Goal: Information Seeking & Learning: Learn about a topic

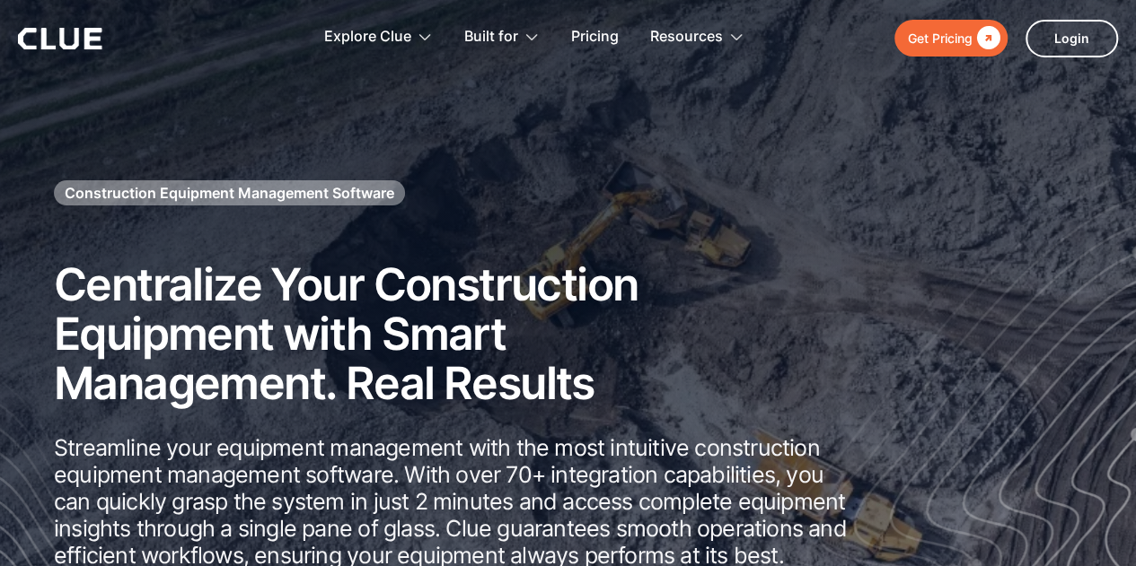
click at [66, 42] on icon at bounding box center [60, 39] width 84 height 22
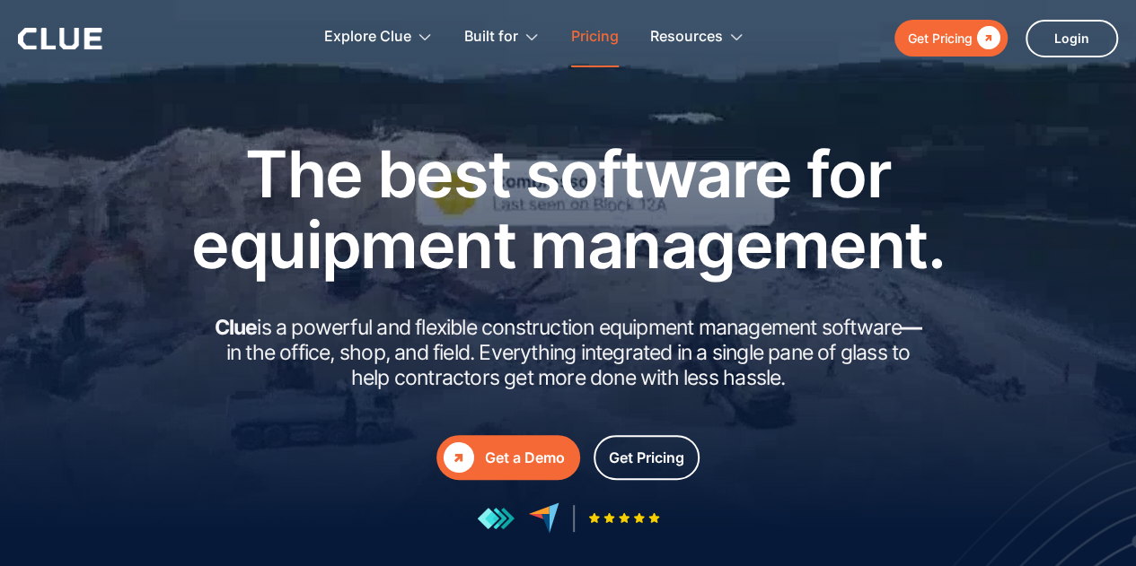
click at [602, 33] on link "Pricing" at bounding box center [595, 37] width 48 height 57
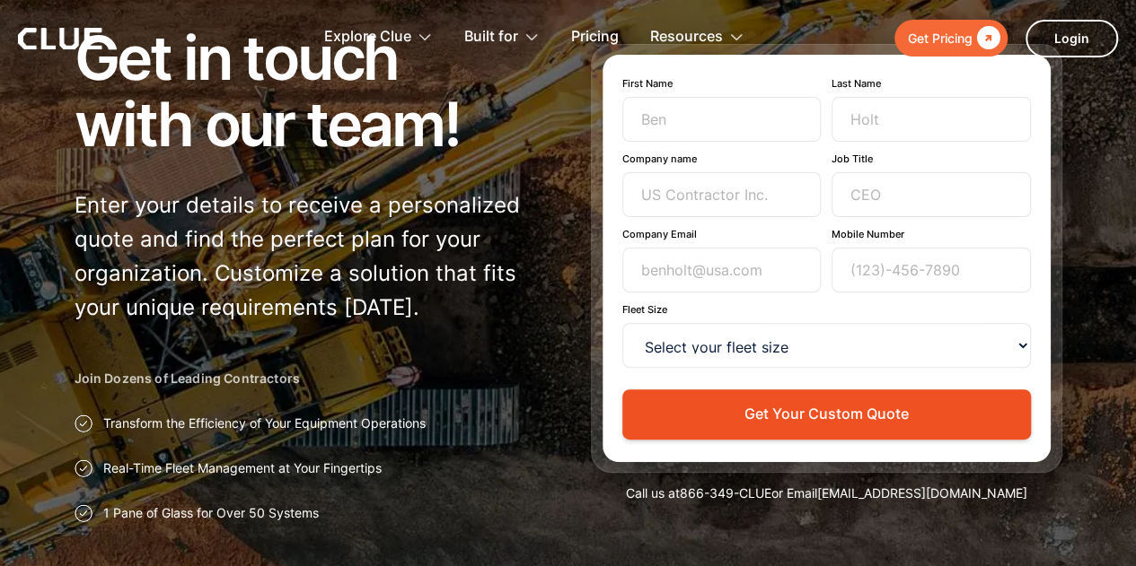
scroll to position [239, 0]
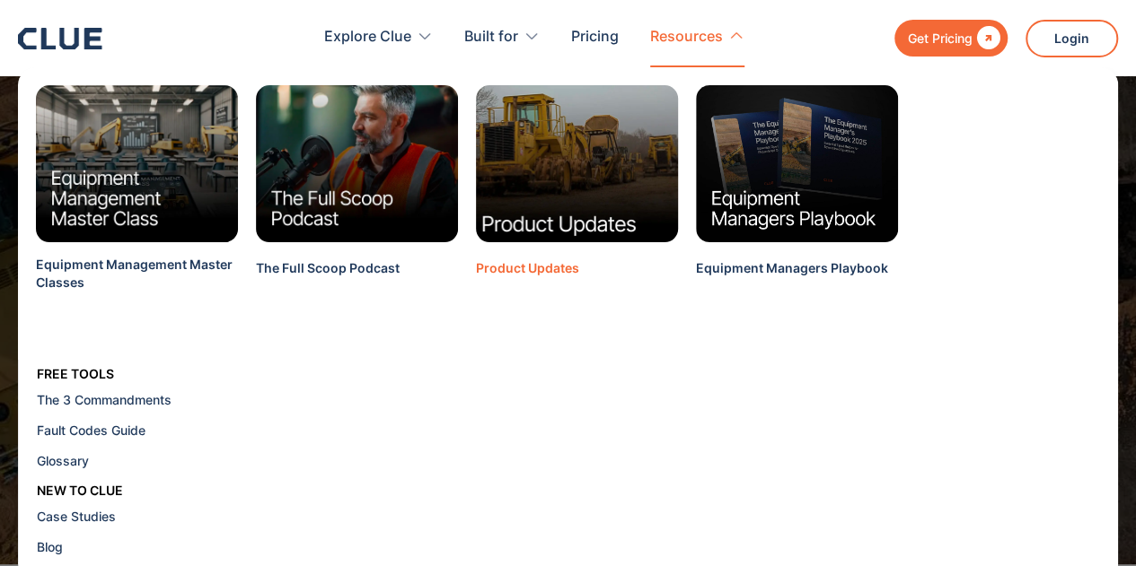
click at [573, 164] on img at bounding box center [577, 163] width 223 height 173
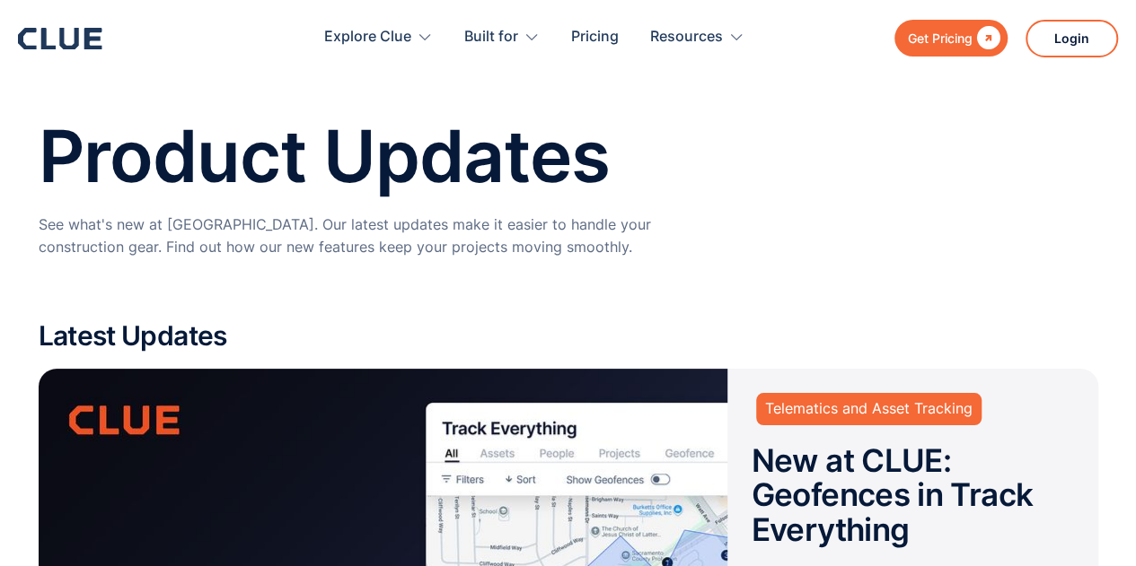
click at [189, 157] on h1 "Product Updates" at bounding box center [568, 156] width 1059 height 79
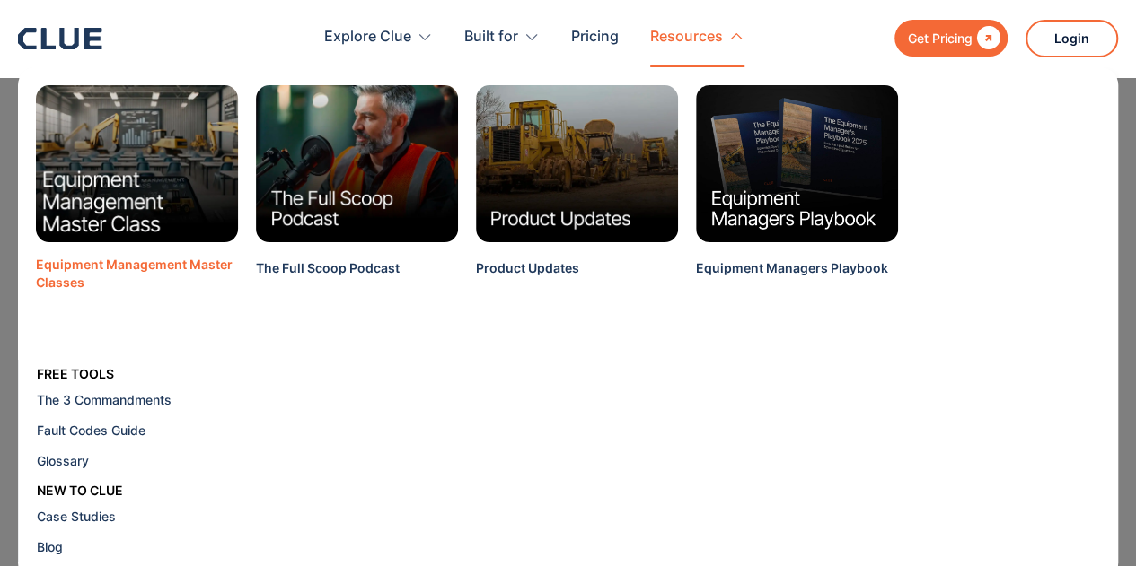
click at [176, 190] on img at bounding box center [137, 163] width 223 height 173
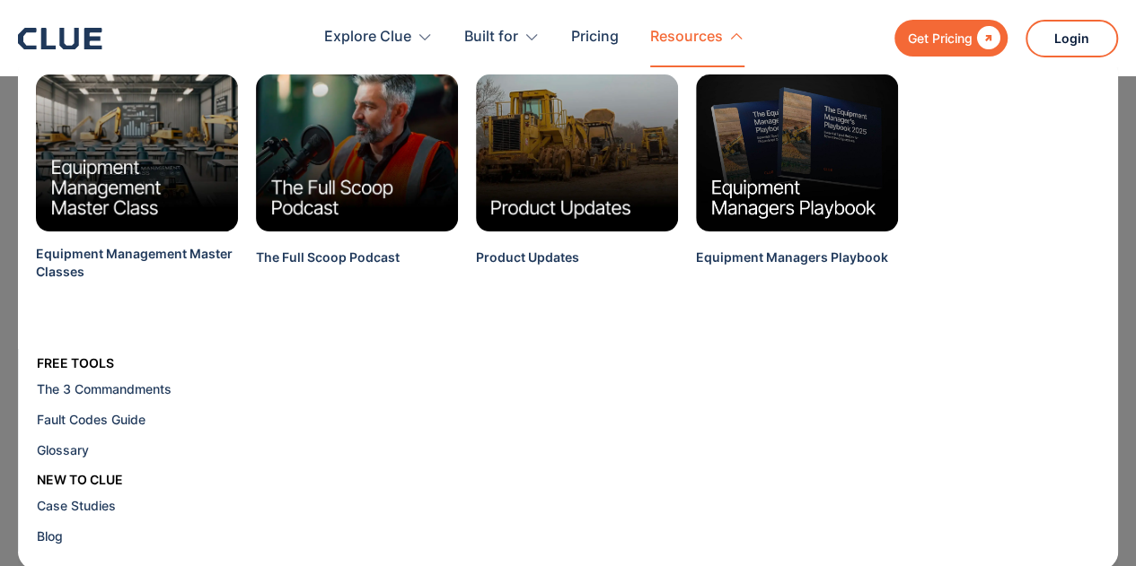
scroll to position [13, 0]
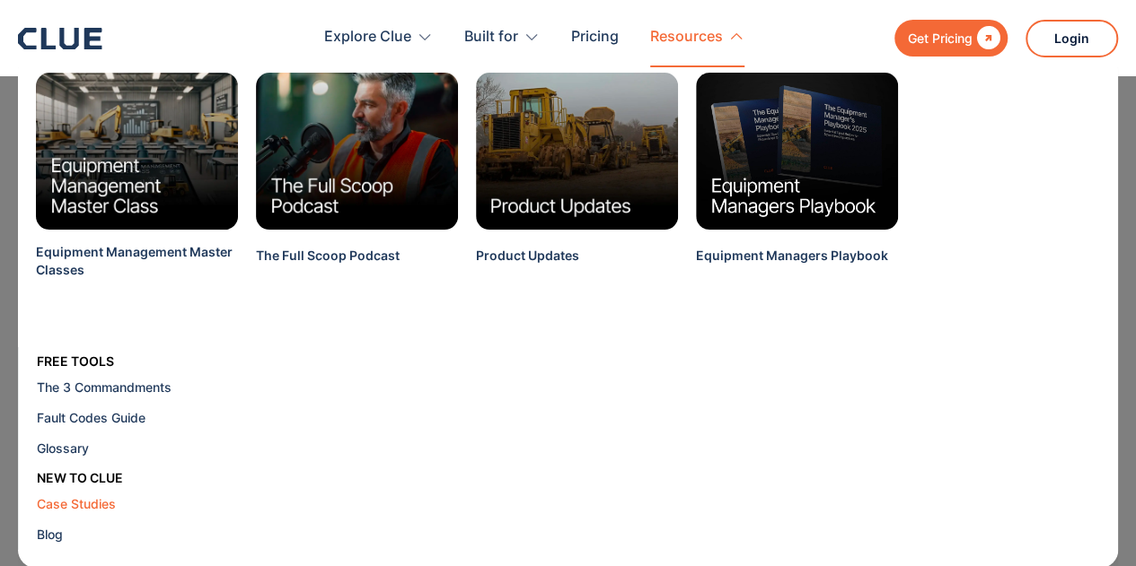
click at [102, 506] on div "Case Studies" at bounding box center [146, 504] width 219 height 19
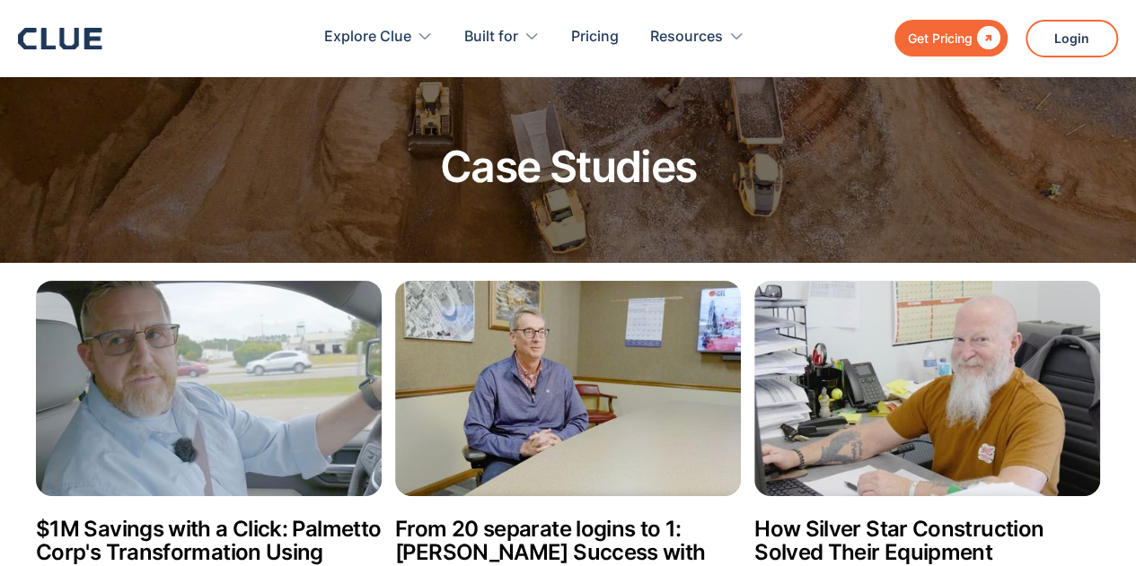
scroll to position [119, 0]
